Goal: Feedback & Contribution: Submit feedback/report problem

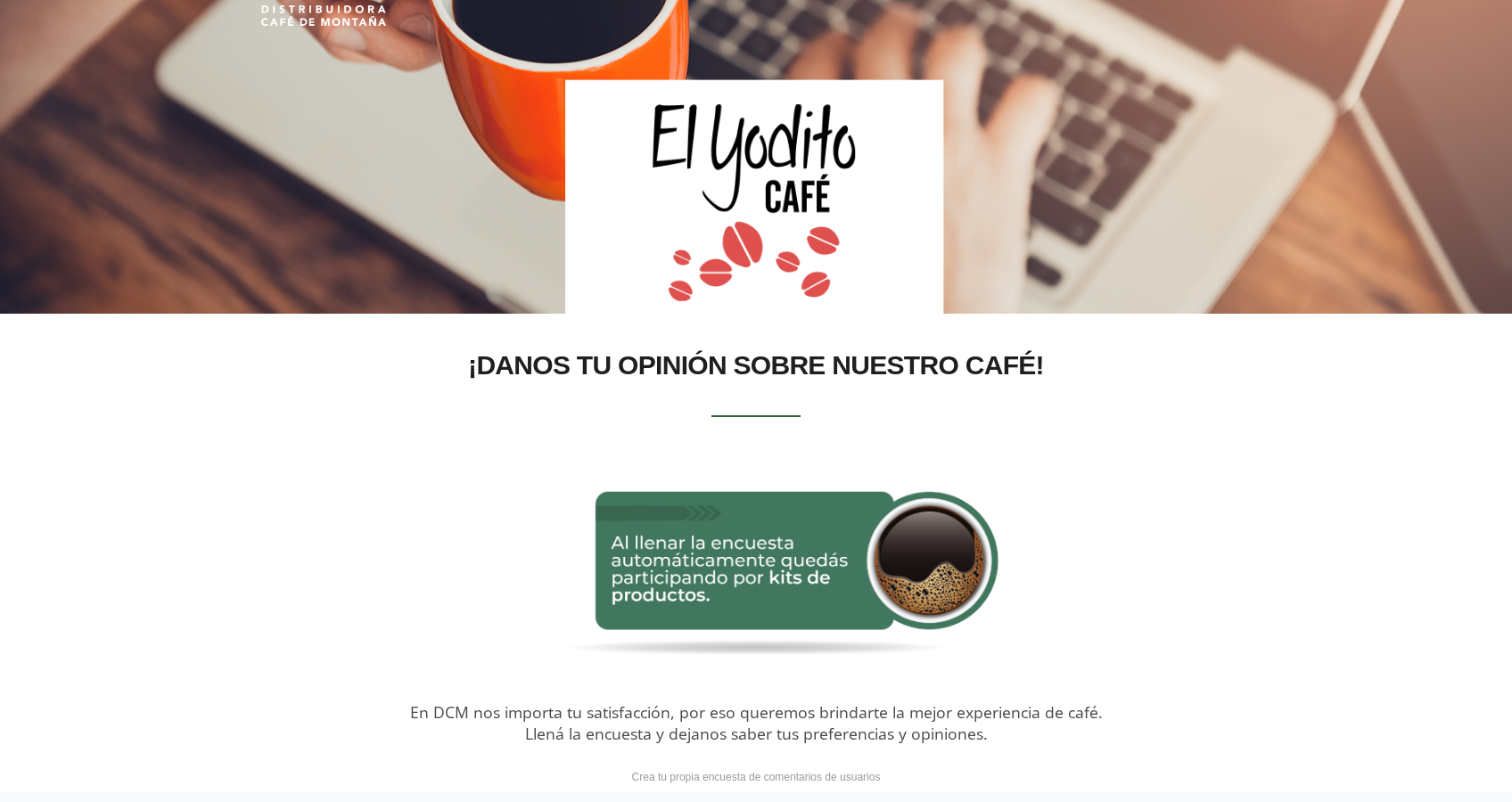
scroll to position [343, 0]
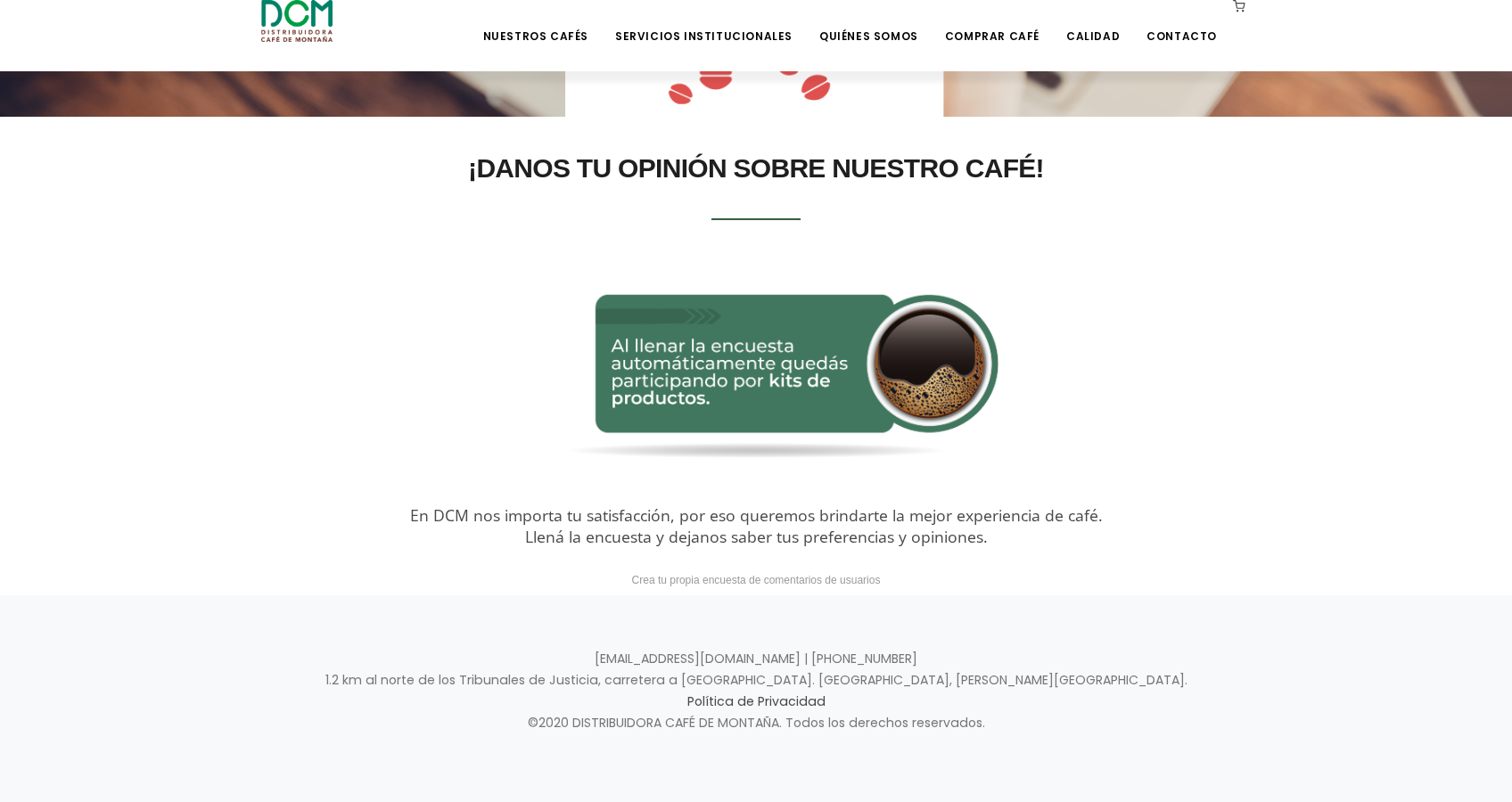
click at [692, 533] on div "En DCM nos importa tu satisfacción, por eso queremos brindarte la mejor experie…" at bounding box center [756, 526] width 989 height 42
click at [719, 513] on div "En DCM nos importa tu satisfacción, por eso queremos brindarte la mejor experie…" at bounding box center [756, 526] width 989 height 42
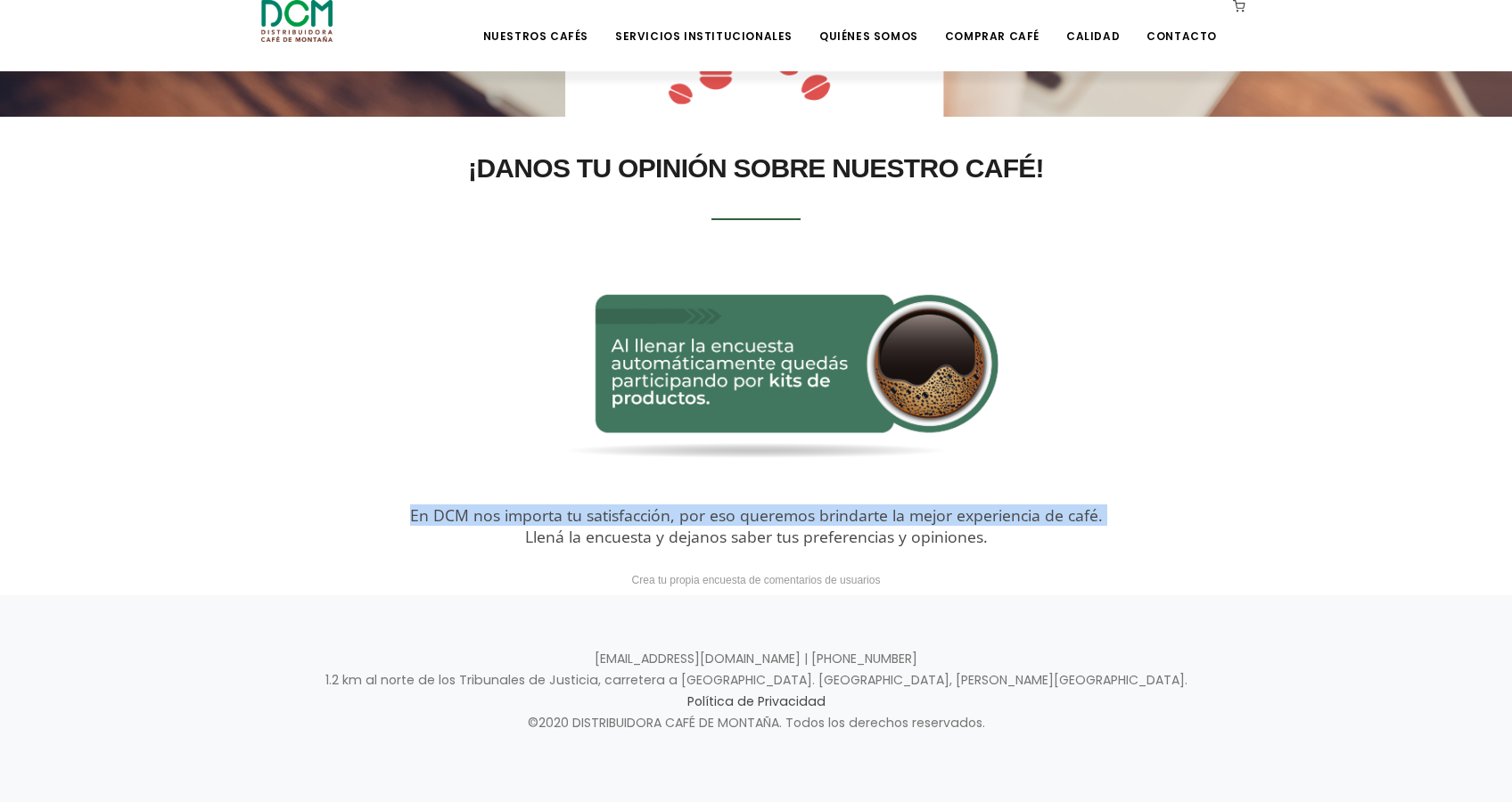
click at [719, 513] on div "En DCM nos importa tu satisfacción, por eso queremos brindarte la mejor experie…" at bounding box center [756, 526] width 989 height 42
click at [683, 386] on img at bounding box center [756, 376] width 826 height 259
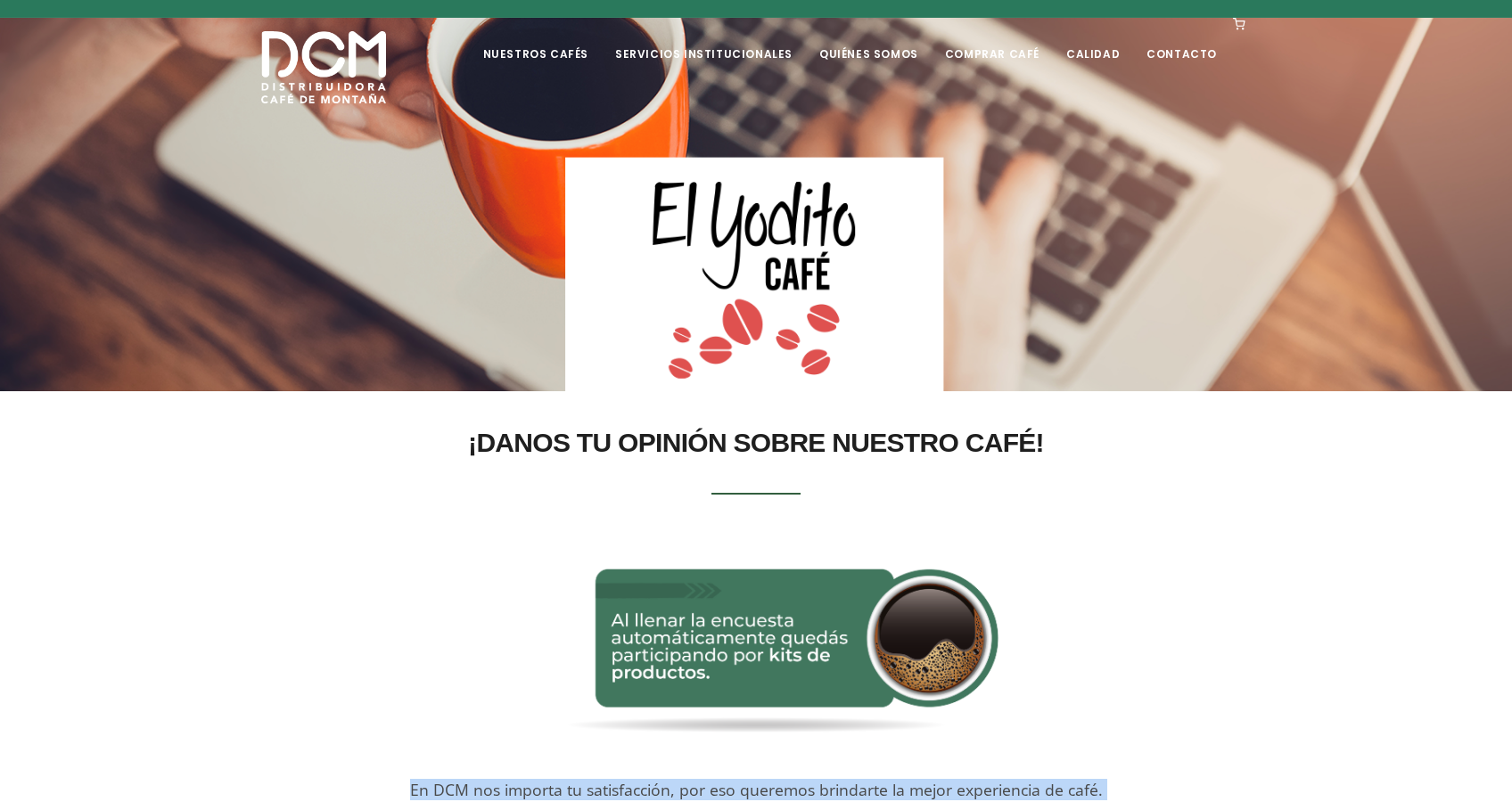
scroll to position [0, 0]
